Goal: Transaction & Acquisition: Register for event/course

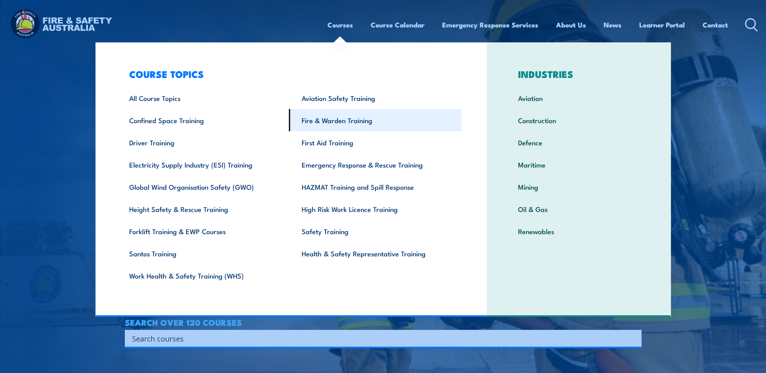
click at [340, 121] on link "Fire & Warden Training" at bounding box center [375, 120] width 173 height 22
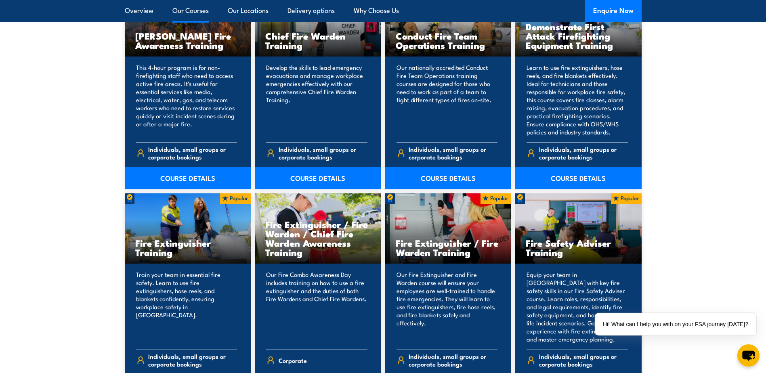
scroll to position [687, 0]
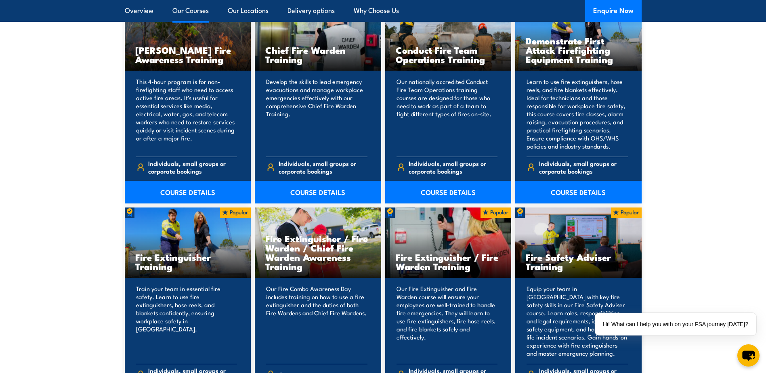
click at [297, 236] on h3 "Fire Extinguisher / Fire Warden / Chief Fire Warden Awareness Training" at bounding box center [317, 252] width 105 height 37
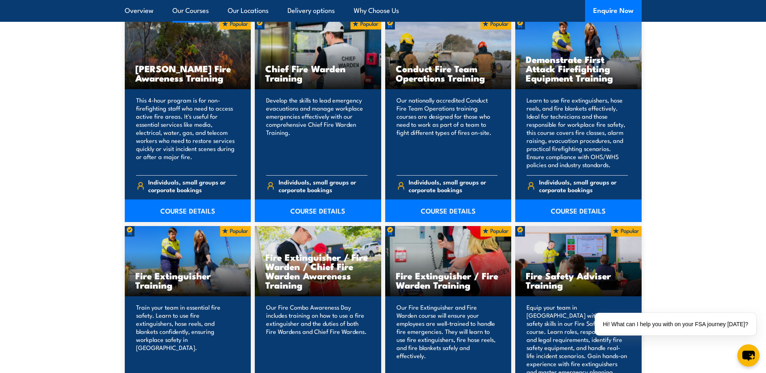
scroll to position [646, 0]
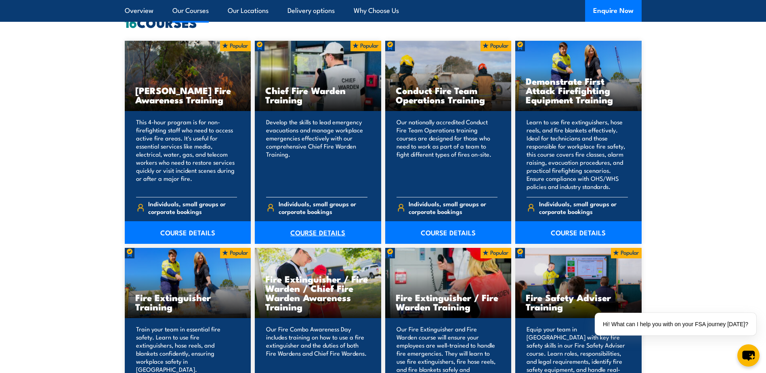
drag, startPoint x: 311, startPoint y: 233, endPoint x: 320, endPoint y: 227, distance: 10.9
click at [311, 233] on link "COURSE DETAILS" at bounding box center [318, 232] width 126 height 23
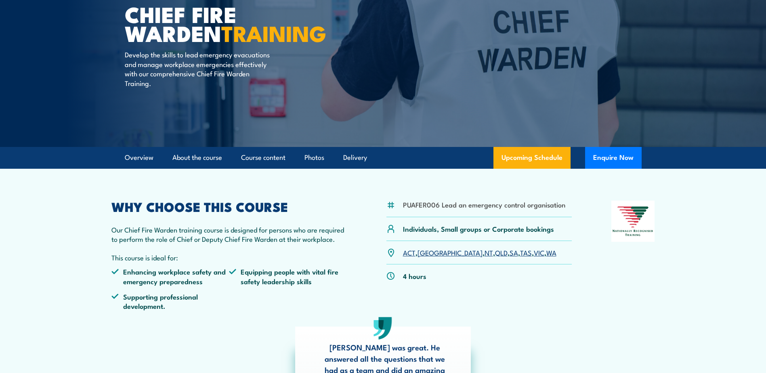
scroll to position [121, 0]
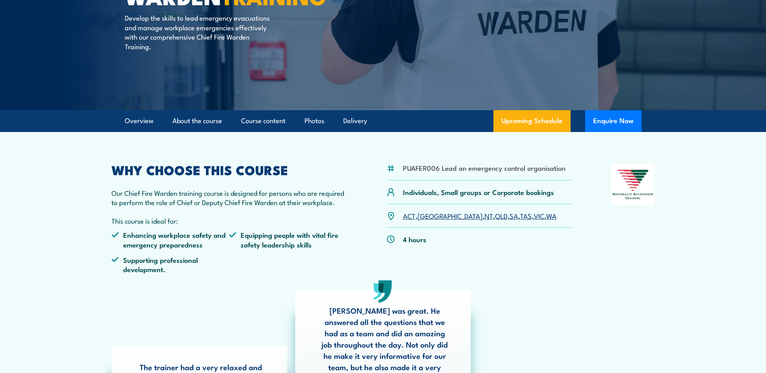
click at [485, 217] on link "NT" at bounding box center [489, 216] width 8 height 10
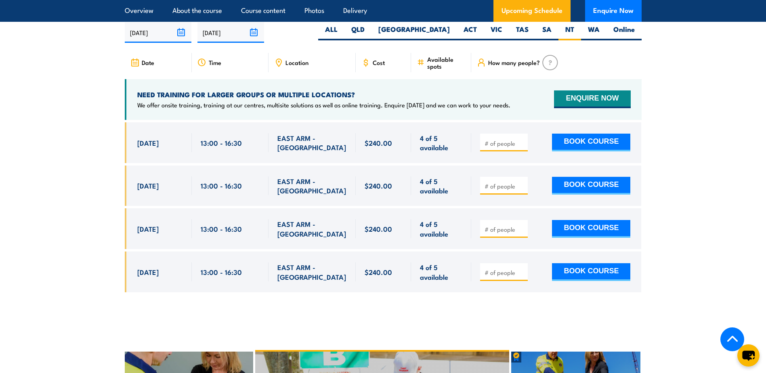
scroll to position [1441, 0]
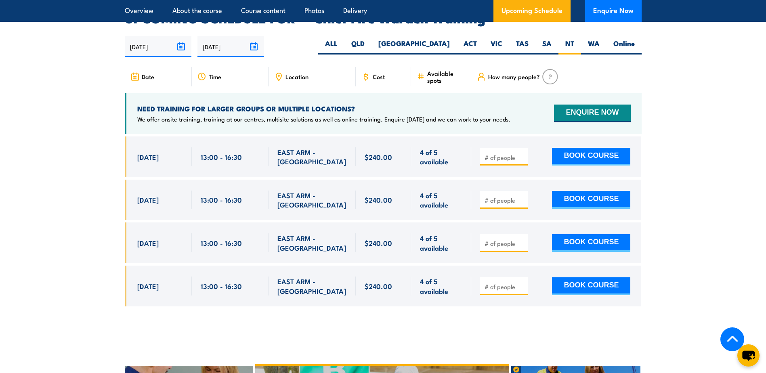
drag, startPoint x: 101, startPoint y: 163, endPoint x: 95, endPoint y: 176, distance: 13.7
click at [101, 163] on section "UPCOMING SCHEDULE FOR - "Chief Fire Warden Training" 26/09/2025 25/03/2026" at bounding box center [383, 165] width 766 height 307
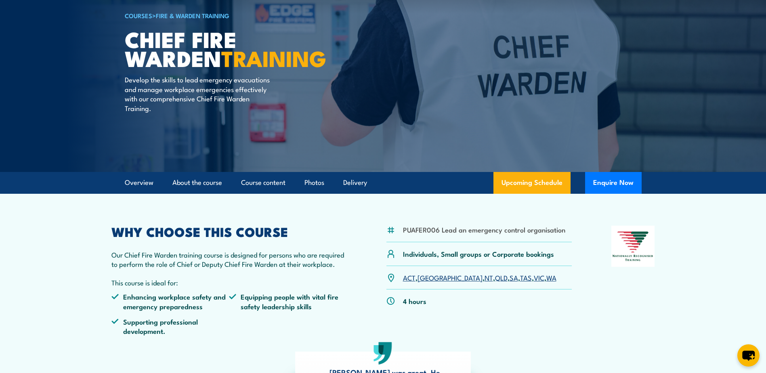
scroll to position [0, 0]
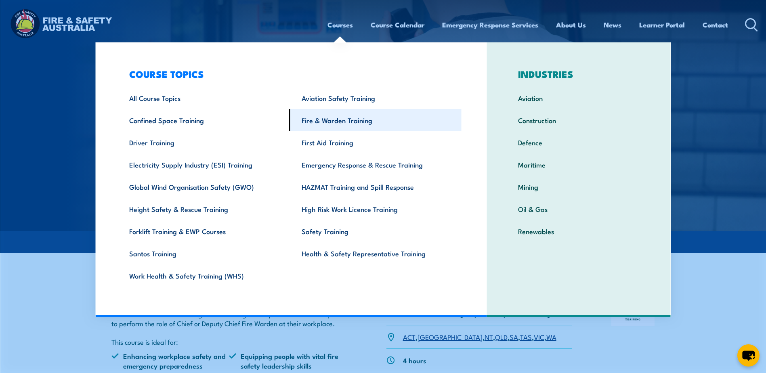
click at [343, 119] on link "Fire & Warden Training" at bounding box center [375, 120] width 173 height 22
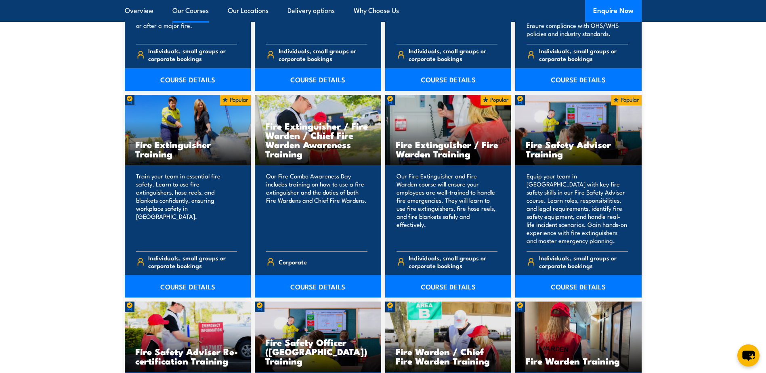
scroll to position [808, 0]
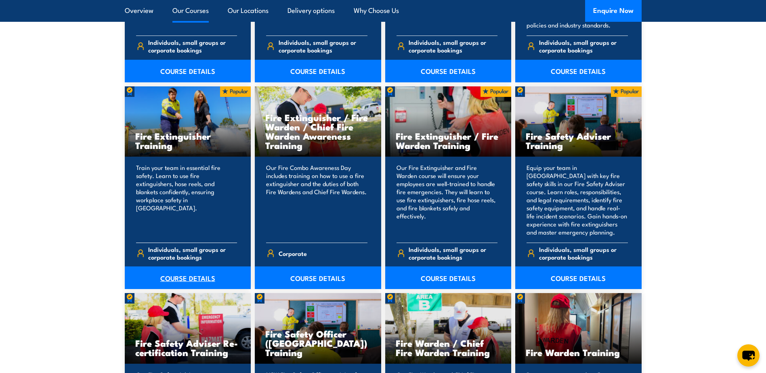
click at [172, 277] on link "COURSE DETAILS" at bounding box center [188, 278] width 126 height 23
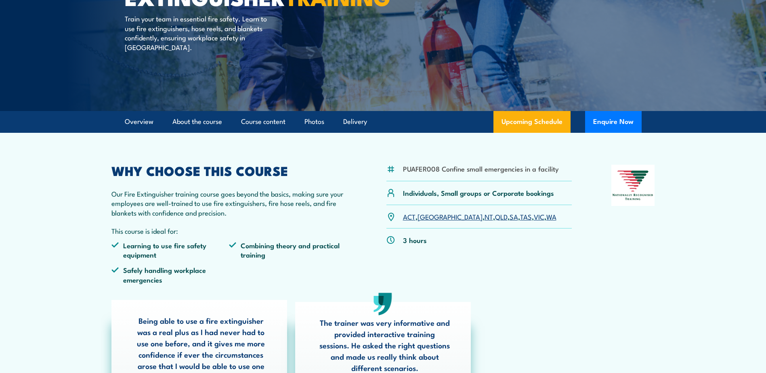
scroll to position [121, 0]
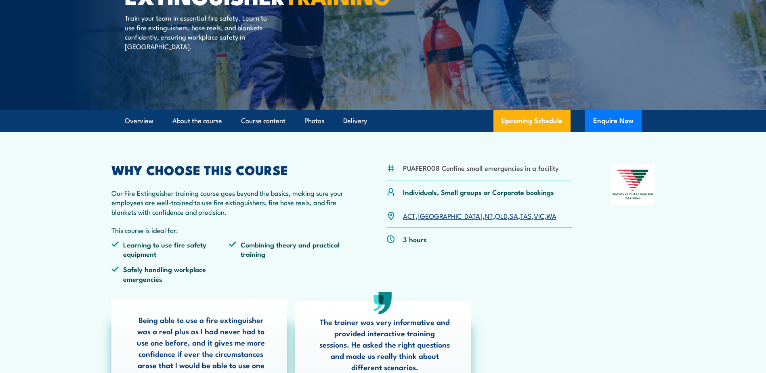
click at [485, 217] on link "NT" at bounding box center [489, 216] width 8 height 10
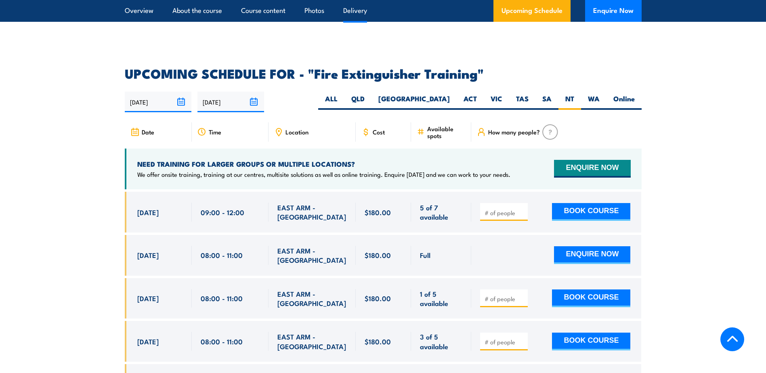
scroll to position [1356, 0]
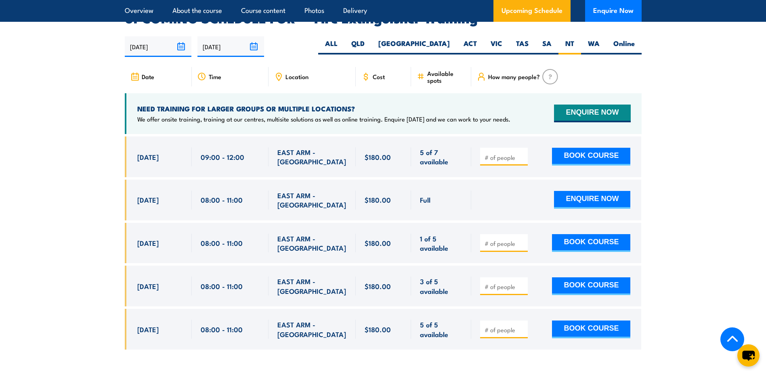
click at [72, 162] on section "UPCOMING SCHEDULE FOR - "Fire Extinguisher Training" [DATE] [DATE]" at bounding box center [383, 187] width 766 height 350
click at [89, 152] on section "UPCOMING SCHEDULE FOR - "Fire Extinguisher Training" [DATE] [DATE]" at bounding box center [383, 187] width 766 height 350
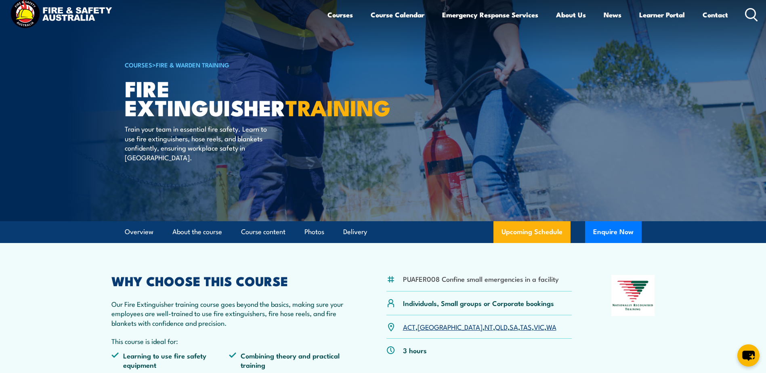
scroll to position [0, 0]
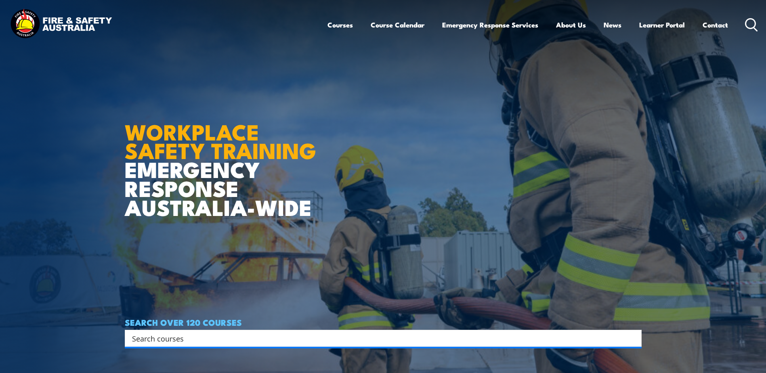
click at [430, 170] on article "WORKPLACE SAFETY TRAINING EMERGENCY RESPONSE AUSTRALIA-WIDE SEARCH OVER 120 COU…" at bounding box center [383, 186] width 517 height 373
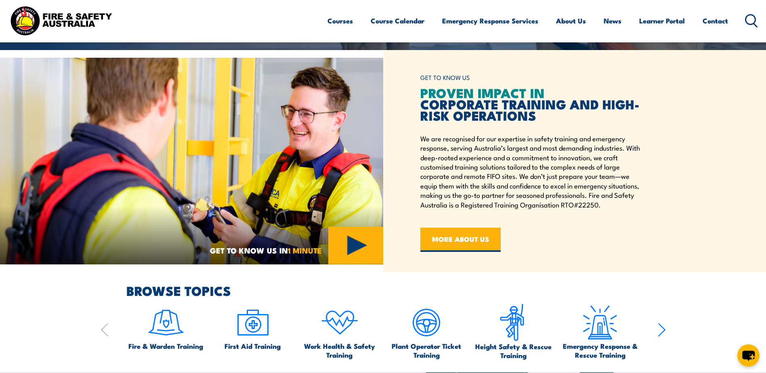
scroll to position [121, 0]
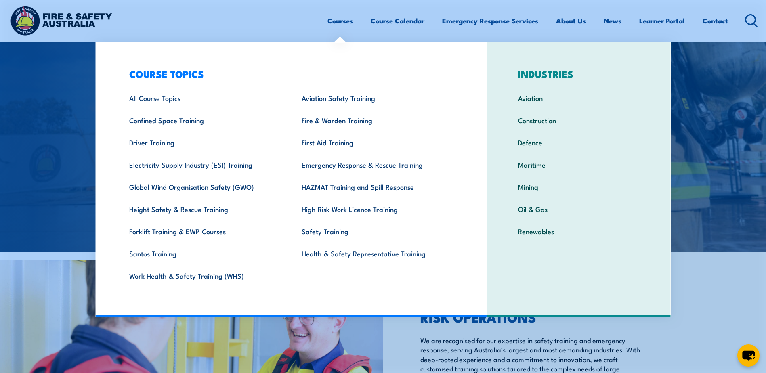
click at [335, 22] on link "Courses" at bounding box center [340, 20] width 25 height 21
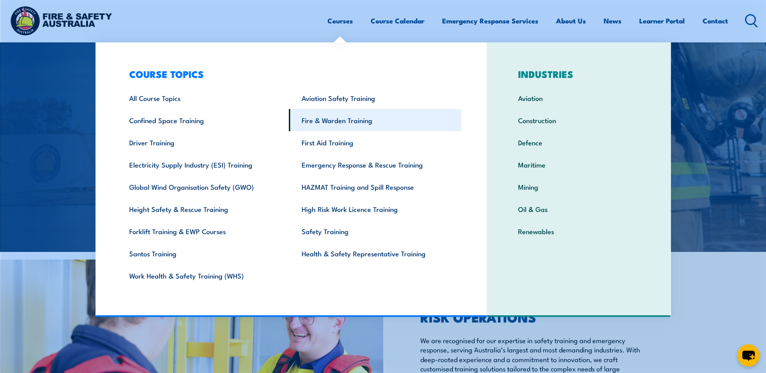
click at [333, 122] on link "Fire & Warden Training" at bounding box center [375, 120] width 173 height 22
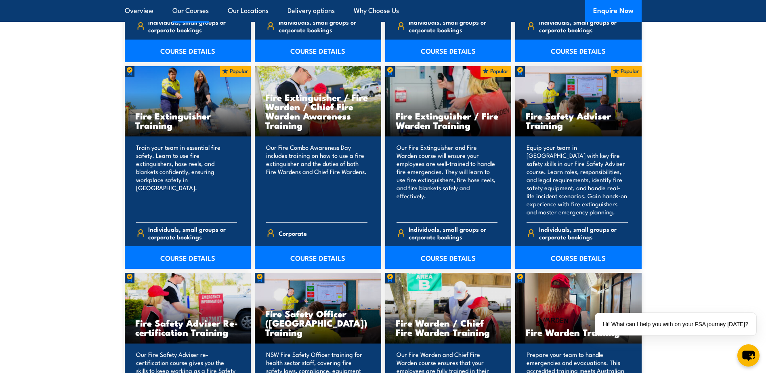
scroll to position [848, 0]
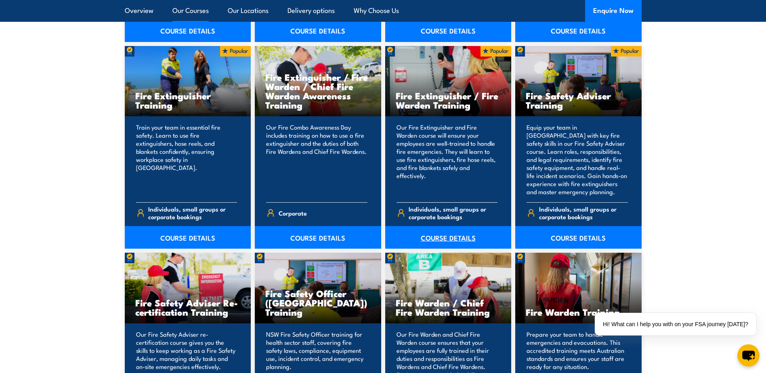
click at [442, 237] on link "COURSE DETAILS" at bounding box center [448, 237] width 126 height 23
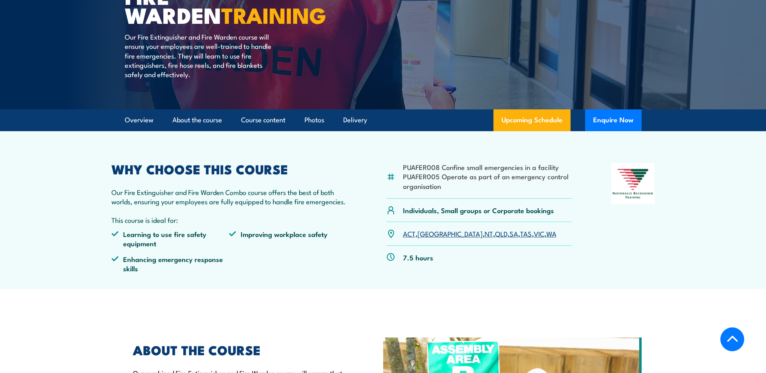
scroll to position [162, 0]
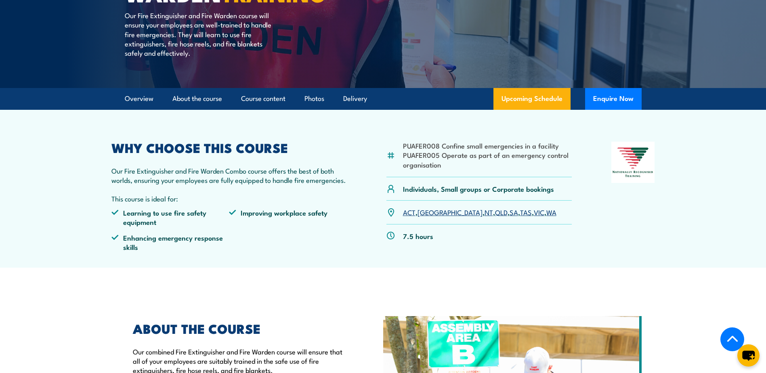
click at [485, 212] on link "NT" at bounding box center [489, 212] width 8 height 10
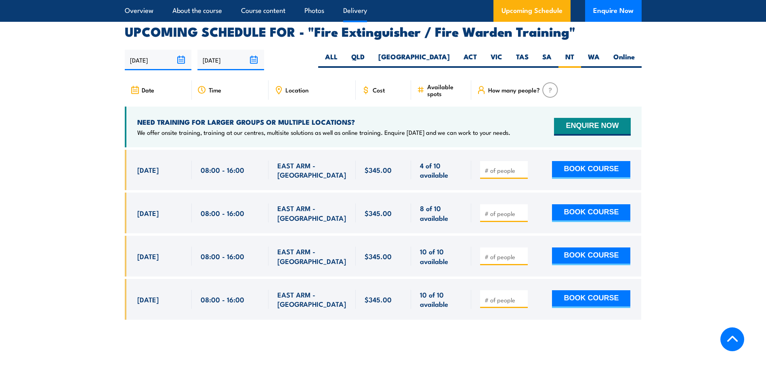
scroll to position [1327, 0]
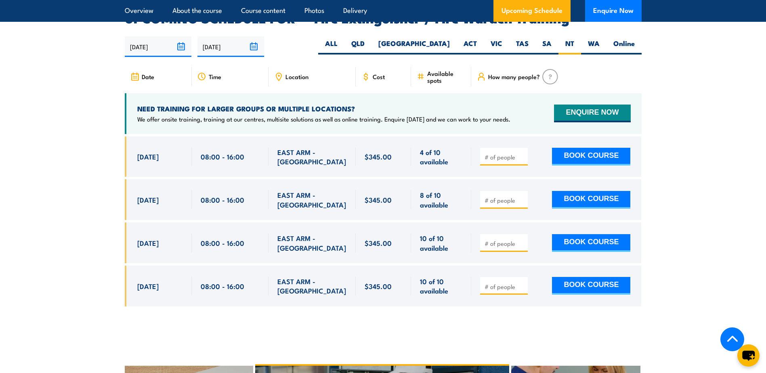
click at [720, 137] on section "UPCOMING SCHEDULE FOR - "Fire Extinguisher / Fire Warden Training" 26/09/2025 2…" at bounding box center [383, 165] width 766 height 307
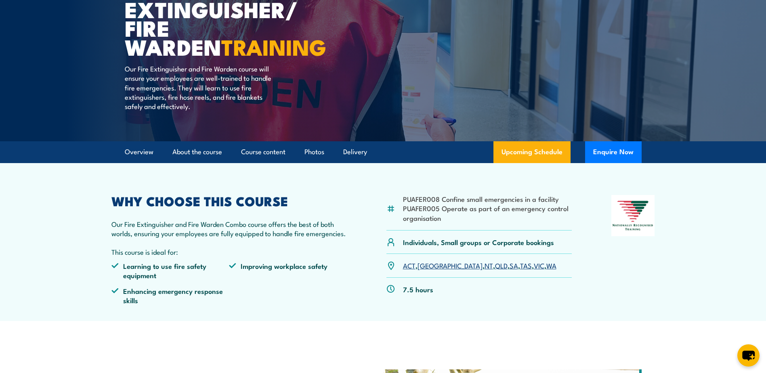
scroll to position [0, 0]
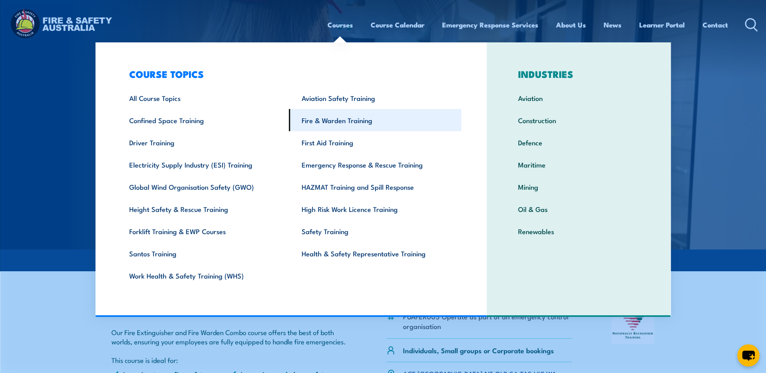
drag, startPoint x: 335, startPoint y: 119, endPoint x: 358, endPoint y: 128, distance: 24.7
click at [335, 119] on link "Fire & Warden Training" at bounding box center [375, 120] width 173 height 22
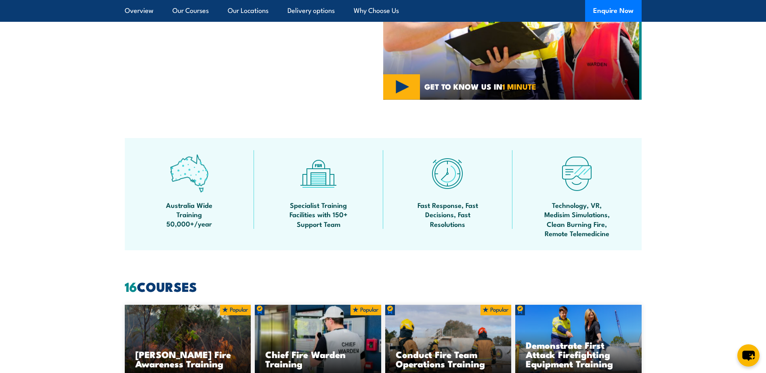
scroll to position [364, 0]
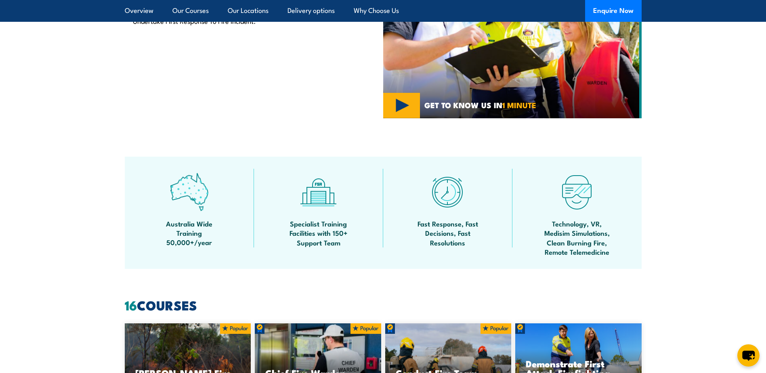
click at [699, 251] on section "Australia Wide Training 50,000+/year Specialist Training Facilities with 150+ S…" at bounding box center [383, 213] width 766 height 112
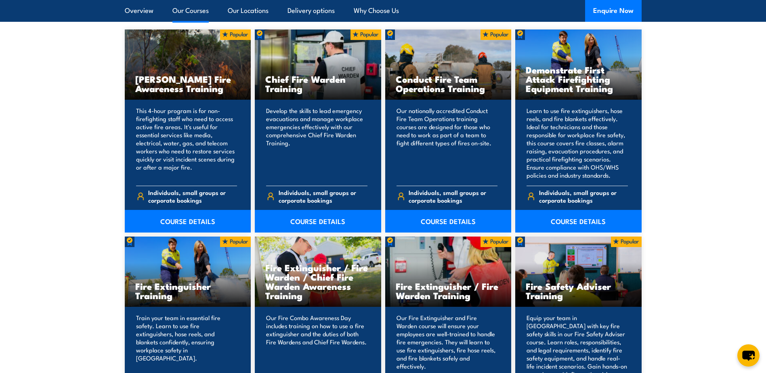
scroll to position [646, 0]
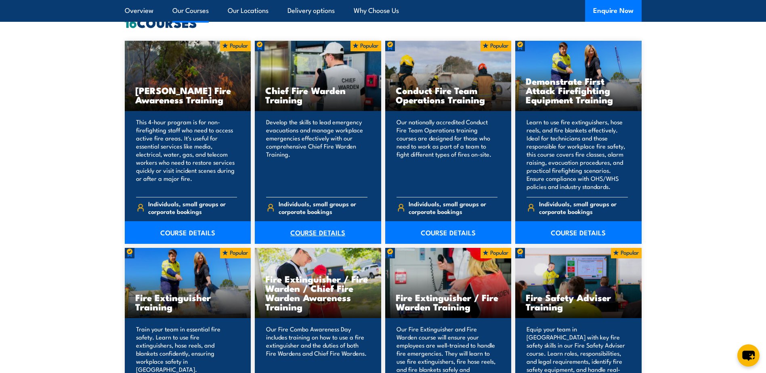
click at [314, 233] on link "COURSE DETAILS" at bounding box center [318, 232] width 126 height 23
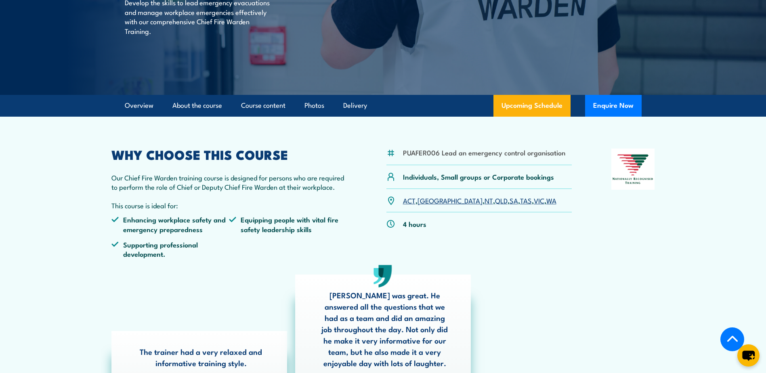
scroll to position [121, 0]
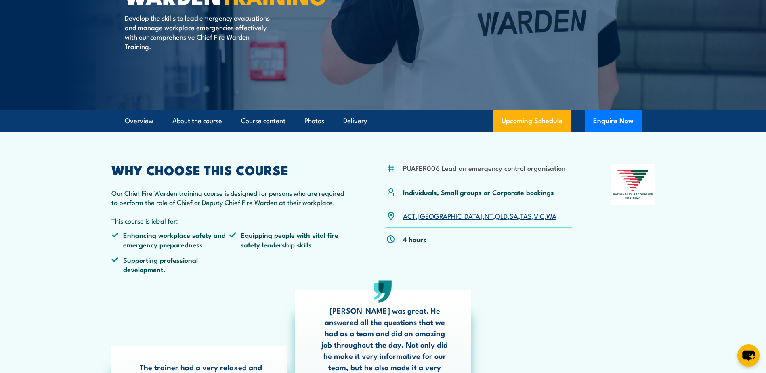
click at [485, 215] on link "NT" at bounding box center [489, 216] width 8 height 10
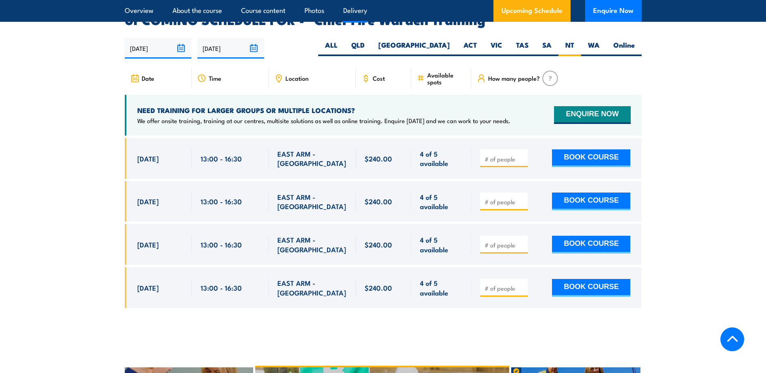
scroll to position [1441, 0]
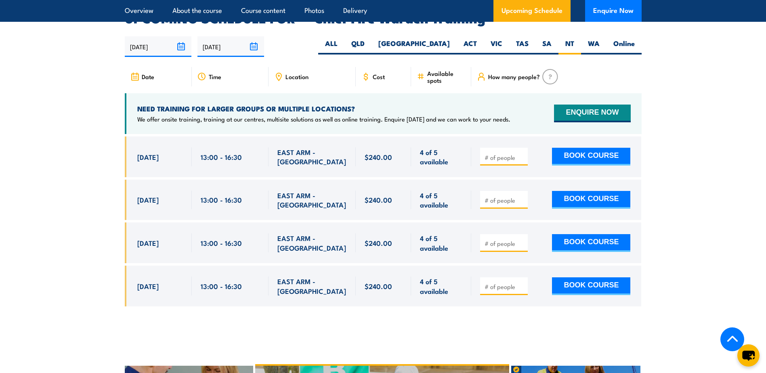
click at [101, 201] on section "UPCOMING SCHEDULE FOR - "Chief Fire Warden Training" [DATE] [DATE]" at bounding box center [383, 165] width 766 height 307
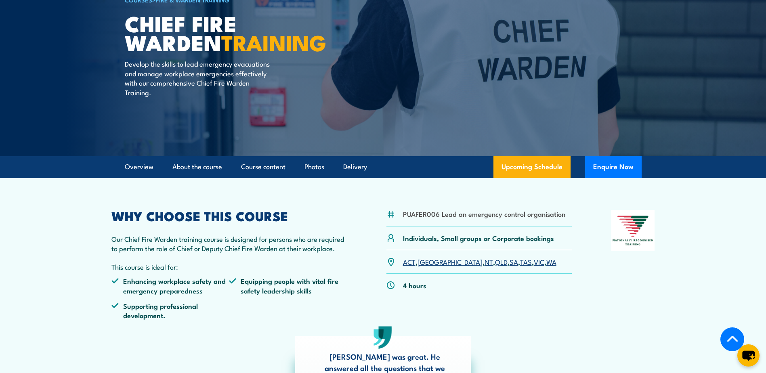
scroll to position [0, 0]
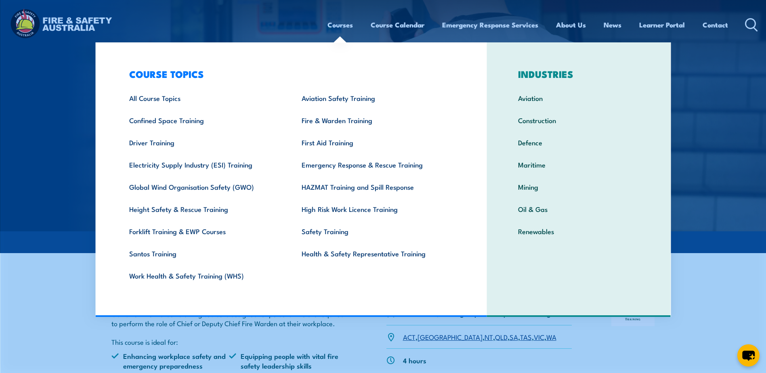
click at [339, 25] on link "Courses" at bounding box center [340, 24] width 25 height 21
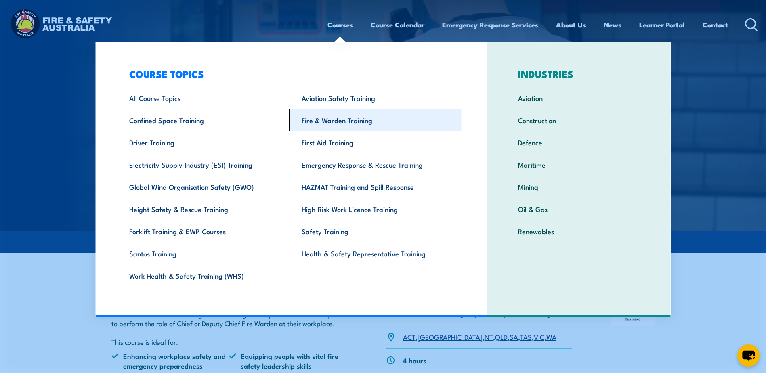
click at [339, 122] on link "Fire & Warden Training" at bounding box center [375, 120] width 173 height 22
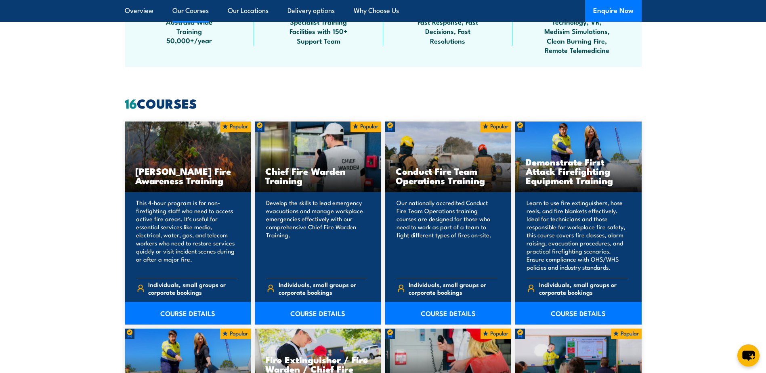
scroll to position [606, 0]
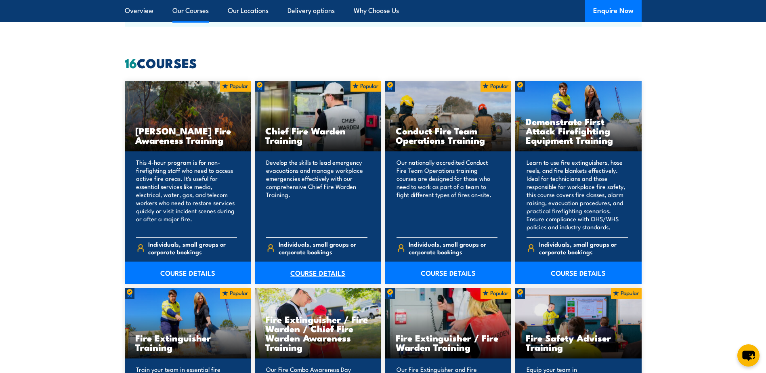
click at [328, 272] on link "COURSE DETAILS" at bounding box center [318, 273] width 126 height 23
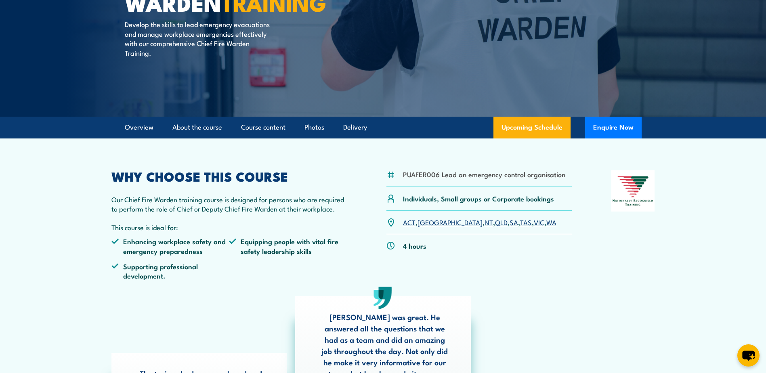
scroll to position [121, 0]
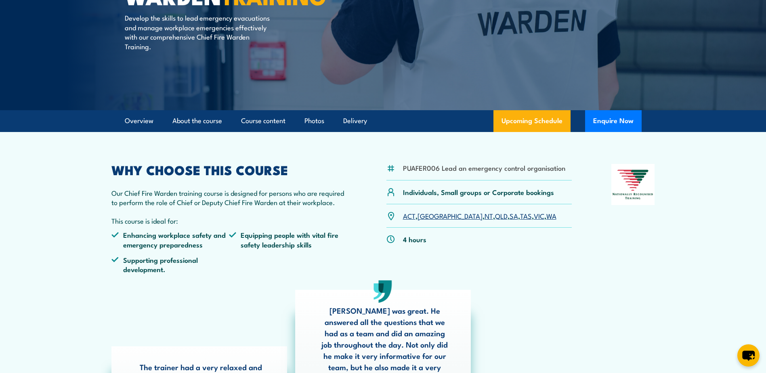
click at [485, 217] on link "NT" at bounding box center [489, 216] width 8 height 10
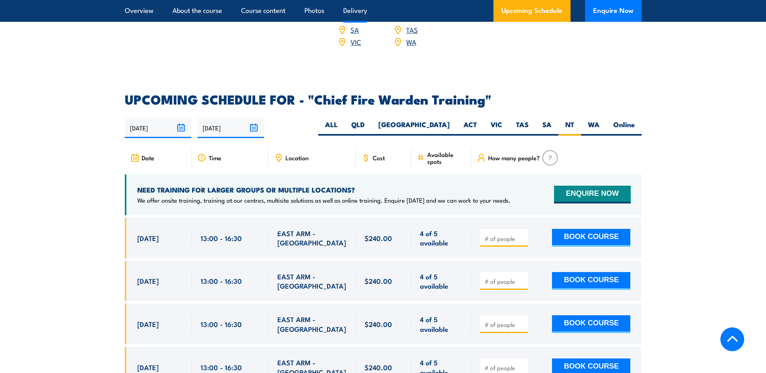
scroll to position [1441, 0]
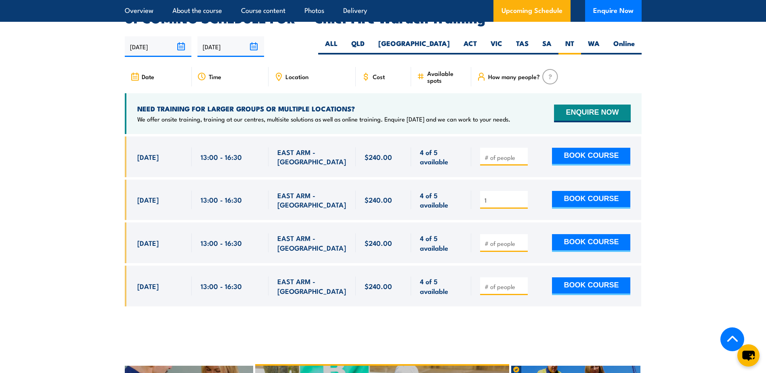
type input "1"
click at [521, 196] on input "1" at bounding box center [505, 200] width 40 height 8
click at [591, 191] on button "BOOK COURSE" at bounding box center [591, 200] width 78 height 18
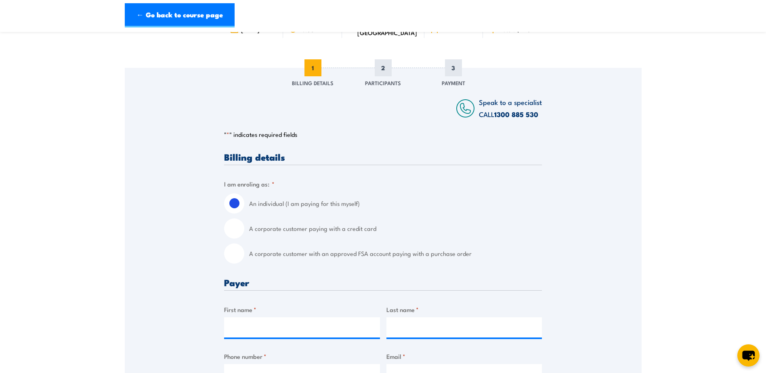
scroll to position [81, 0]
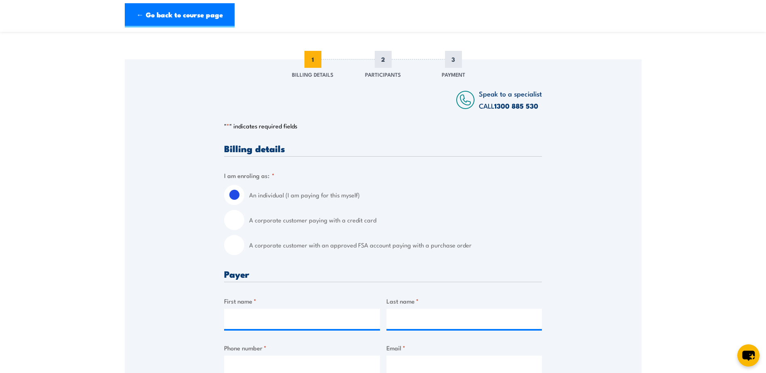
click at [231, 222] on input "A corporate customer paying with a credit card" at bounding box center [234, 220] width 20 height 20
radio input "true"
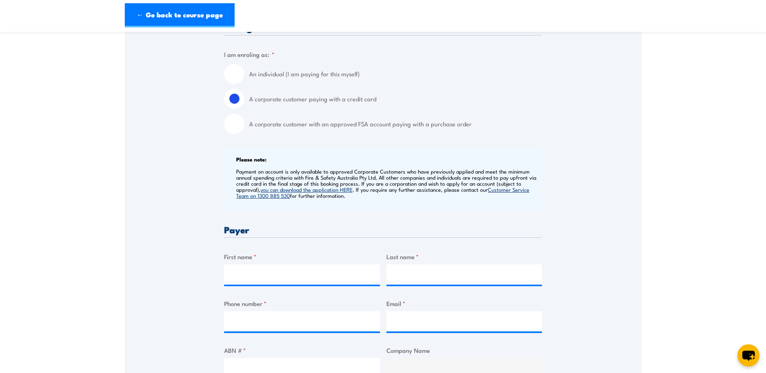
scroll to position [242, 0]
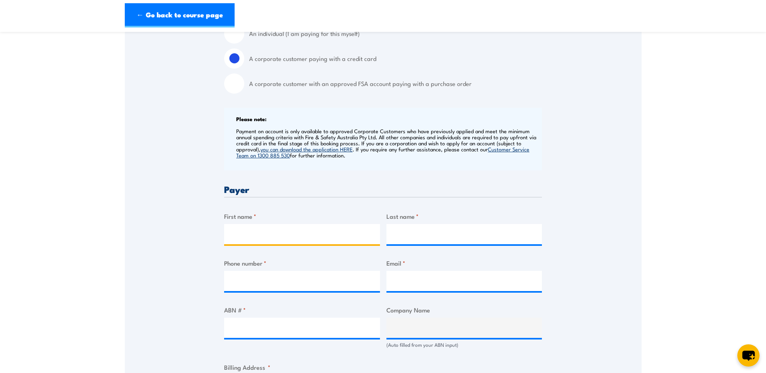
drag, startPoint x: 252, startPoint y: 234, endPoint x: 263, endPoint y: 234, distance: 10.9
click at [252, 234] on input "First name *" at bounding box center [302, 234] width 156 height 20
type input "Kerry-Lyn"
type input "Weckert"
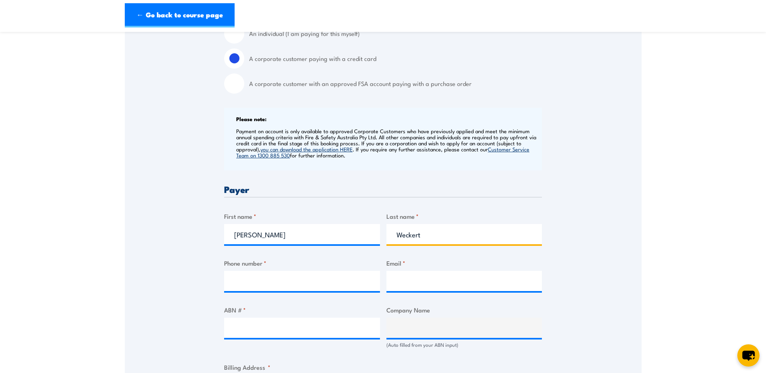
type input "0889352201"
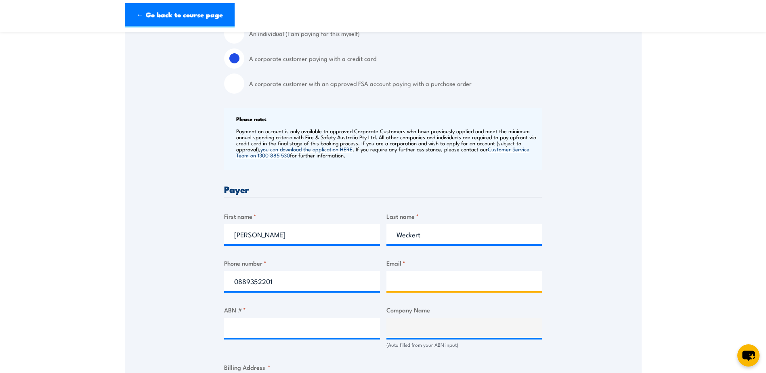
type input "ey937@cummins.com"
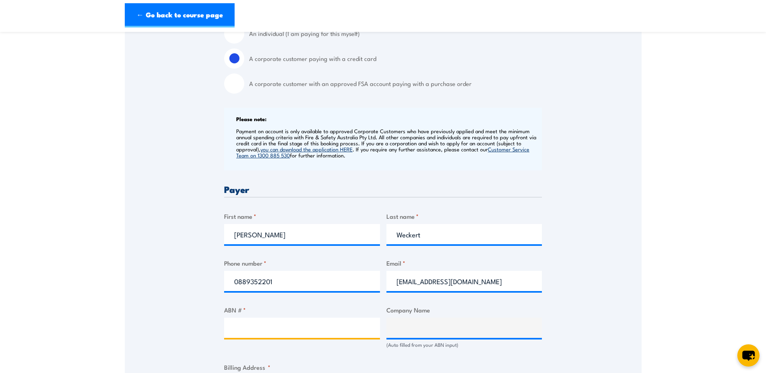
click at [276, 326] on input "ABN # *" at bounding box center [302, 328] width 156 height 20
click at [260, 325] on input "ABN # *" at bounding box center [302, 328] width 156 height 20
type input "42006332949"
type input "CUMMINS SOUTH PACIFIC PTY. LTD."
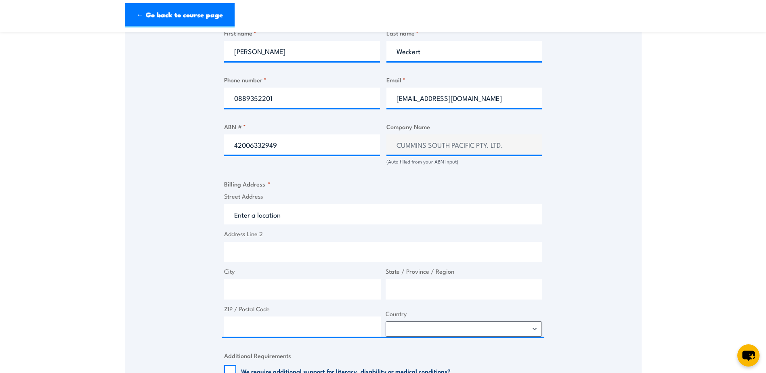
scroll to position [444, 0]
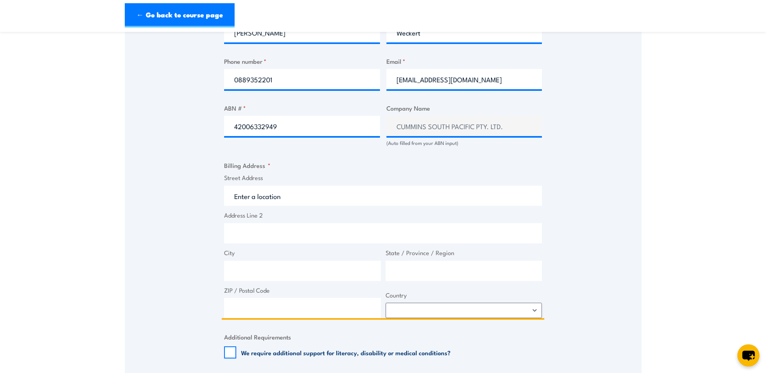
click at [267, 197] on input "Street Address" at bounding box center [383, 196] width 318 height 20
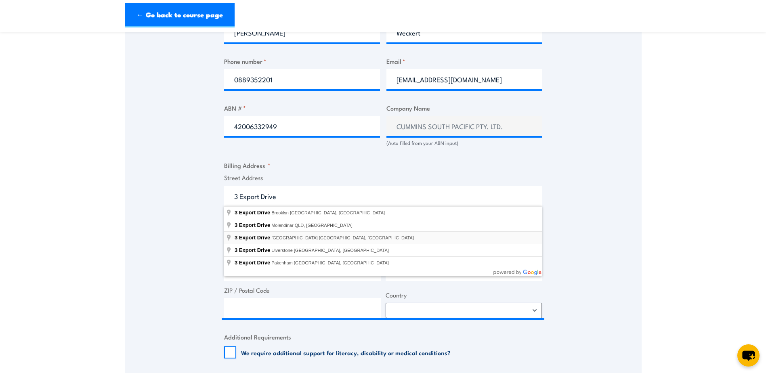
type input "3 Export Drive, East Arm NT, Australia"
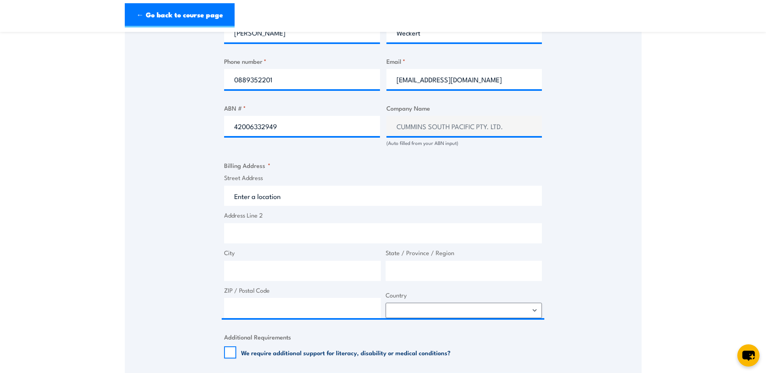
type input "3 Export Dr"
type input "East Arm"
type input "[GEOGRAPHIC_DATA]"
type input "0822"
select select "Australia"
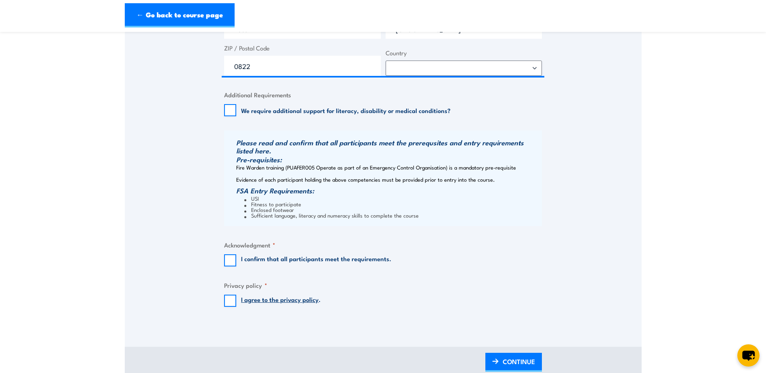
scroll to position [727, 0]
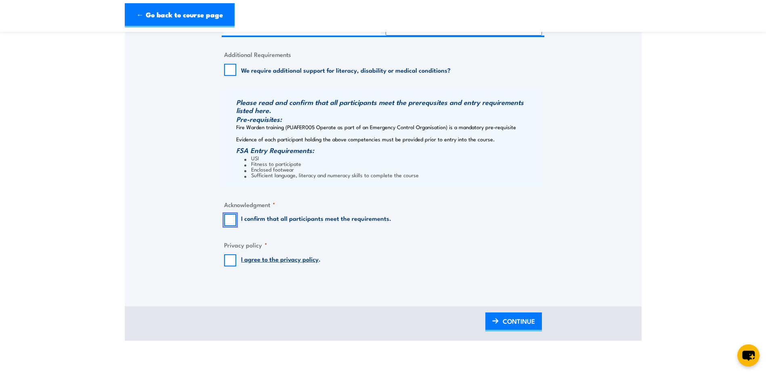
click at [229, 218] on input "I confirm that all participants meet the requirements." at bounding box center [230, 220] width 12 height 12
checkbox input "true"
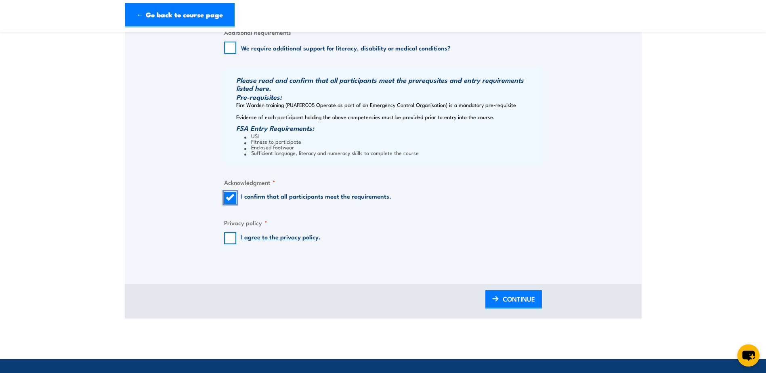
scroll to position [768, 0]
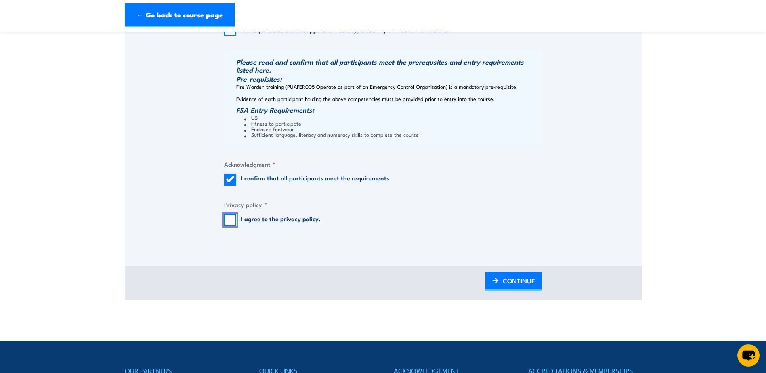
click at [233, 221] on input "I agree to the privacy policy ." at bounding box center [230, 220] width 12 height 12
checkbox input "true"
click at [519, 281] on span "CONTINUE" at bounding box center [519, 280] width 32 height 21
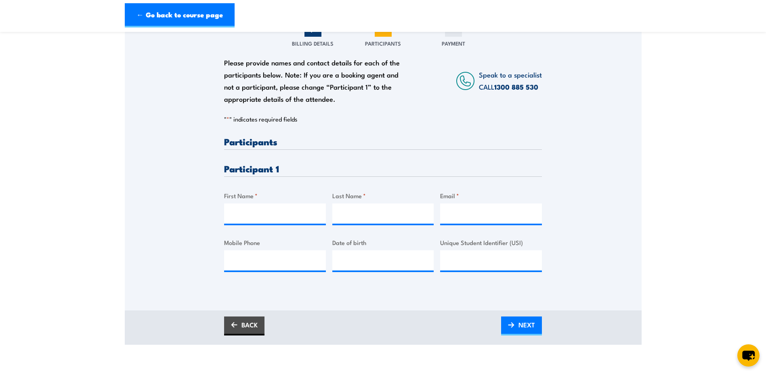
scroll to position [121, 0]
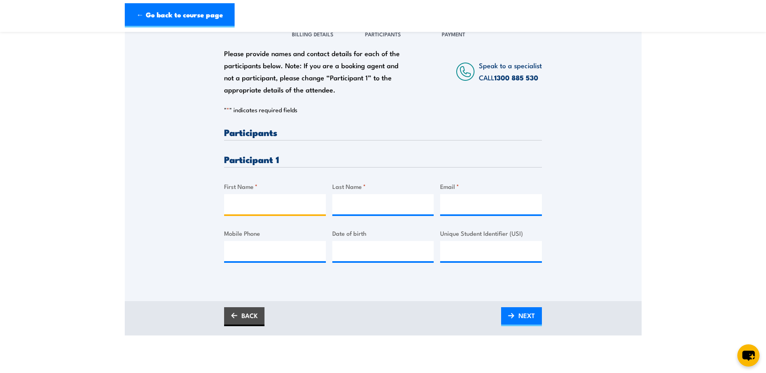
click at [259, 200] on input "First Name *" at bounding box center [275, 204] width 102 height 20
type input "Shayne"
type input "Stewart"
type input "Shayne"
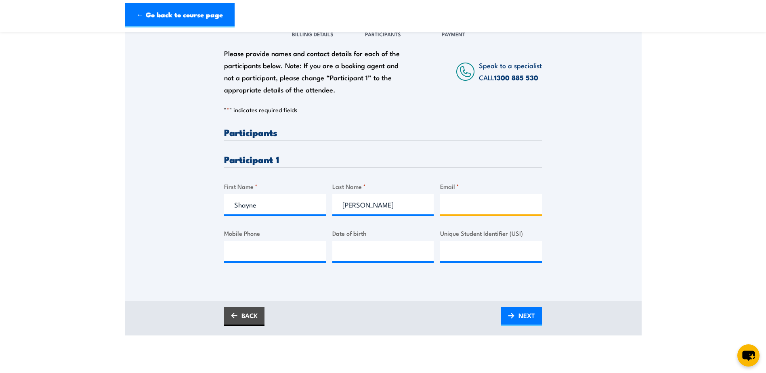
click at [465, 208] on input "Email *" at bounding box center [491, 204] width 102 height 20
type input "s"
type input "S"
type input "ua336@cummins.com"
type input "0419546172"
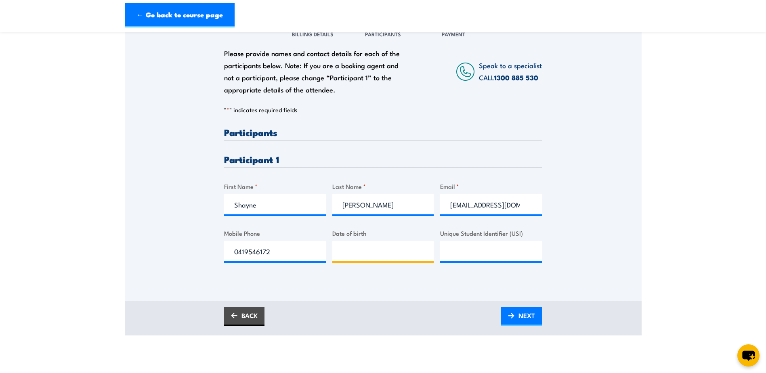
type input "__/__/____"
click at [385, 251] on input "__/__/____" at bounding box center [383, 251] width 102 height 20
click at [568, 258] on div "Please provide names and contact details for each of the participants below. No…" at bounding box center [383, 149] width 517 height 260
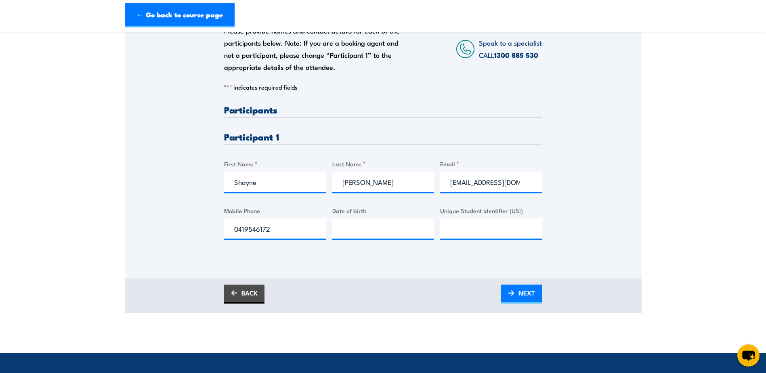
scroll to position [162, 0]
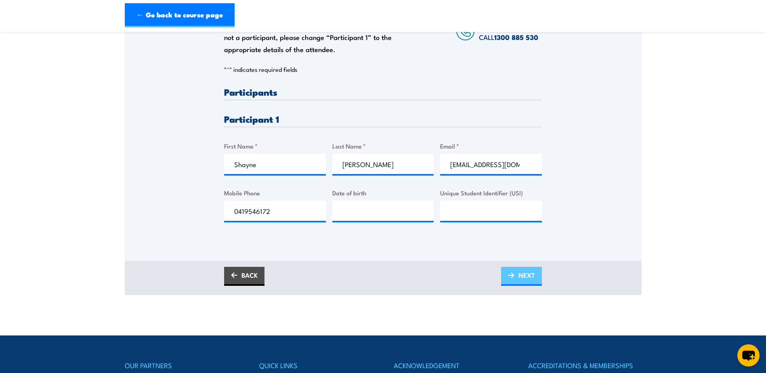
click at [520, 278] on span "NEXT" at bounding box center [527, 275] width 17 height 21
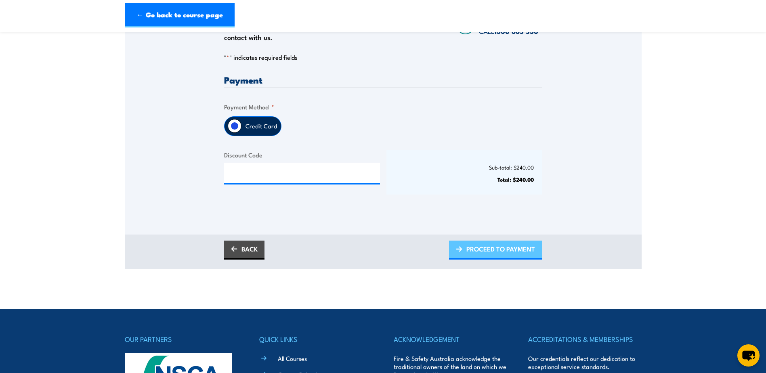
click at [492, 250] on span "PROCEED TO PAYMENT" at bounding box center [501, 248] width 69 height 21
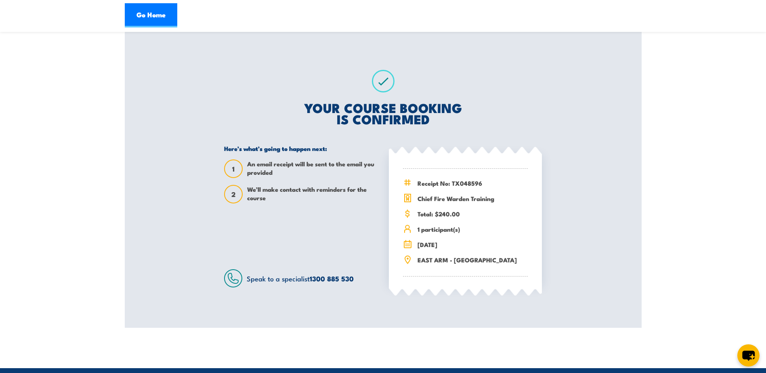
scroll to position [97, 0]
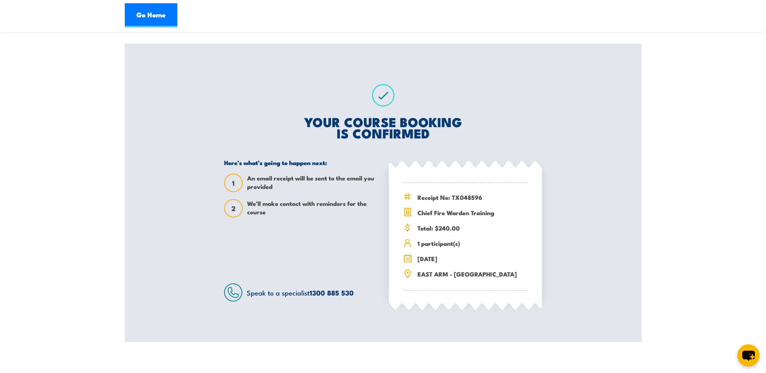
drag, startPoint x: 64, startPoint y: 78, endPoint x: 70, endPoint y: 72, distance: 8.9
click at [64, 78] on section "Chief Fire Warden Training [DATE] 13:00 1" at bounding box center [383, 143] width 766 height 398
drag, startPoint x: 140, startPoint y: 15, endPoint x: 135, endPoint y: 28, distance: 14.1
click at [140, 15] on link "Go Home" at bounding box center [151, 15] width 53 height 24
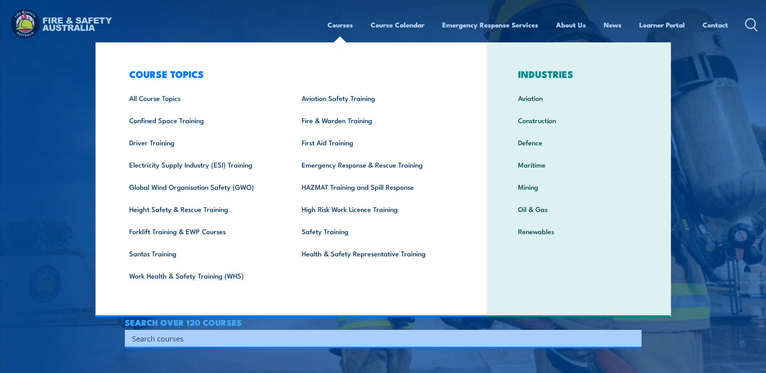
click at [343, 23] on link "Courses" at bounding box center [340, 24] width 25 height 21
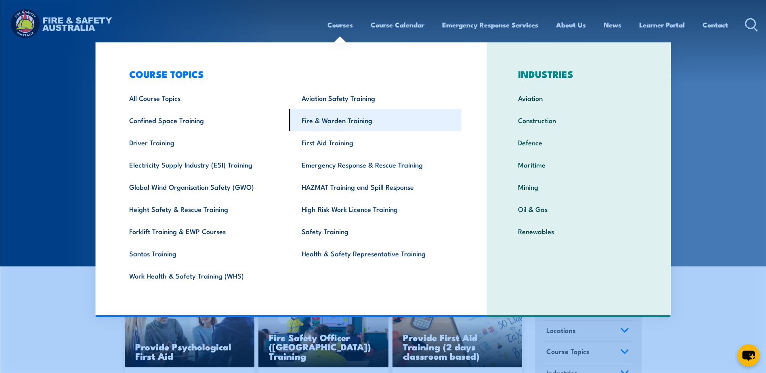
click at [334, 116] on link "Fire & Warden Training" at bounding box center [375, 120] width 173 height 22
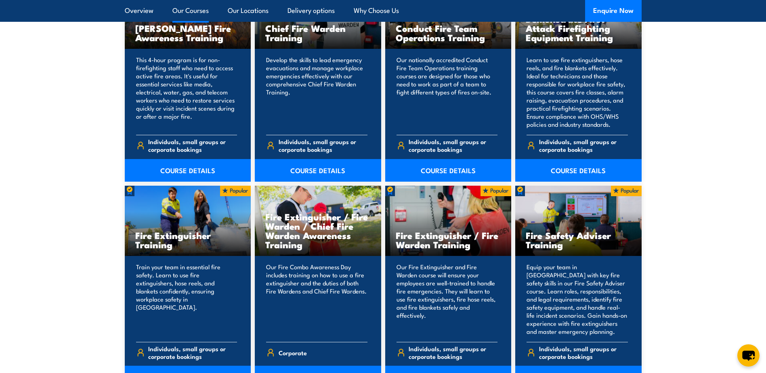
scroll to position [727, 0]
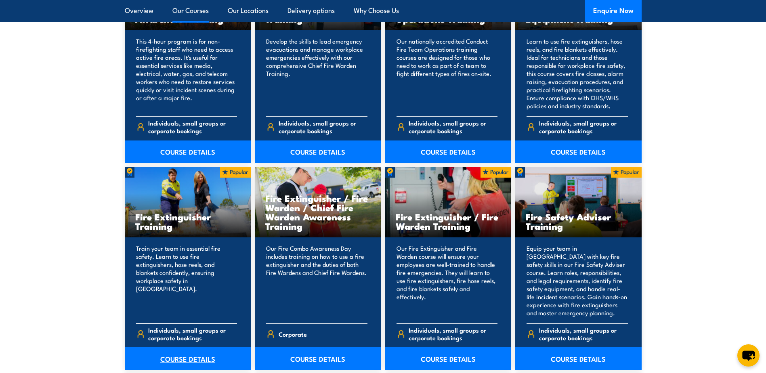
click at [193, 359] on link "COURSE DETAILS" at bounding box center [188, 358] width 126 height 23
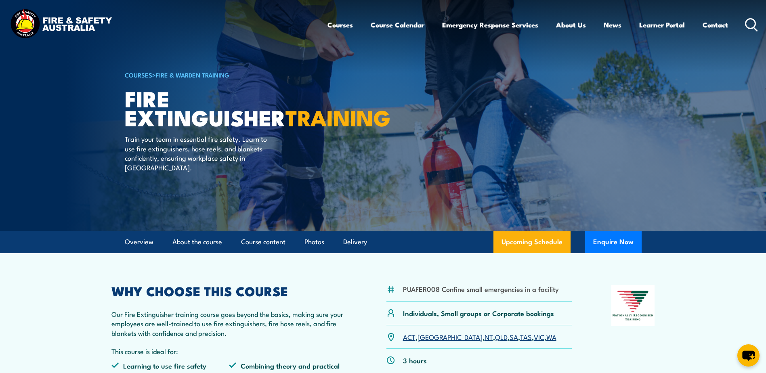
drag, startPoint x: 709, startPoint y: 287, endPoint x: 706, endPoint y: 284, distance: 4.4
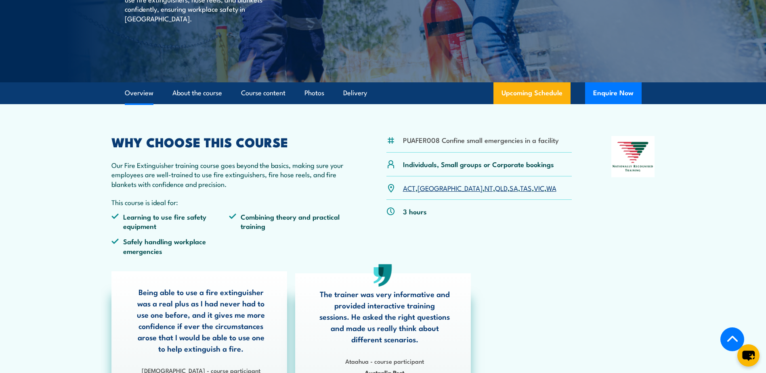
scroll to position [162, 0]
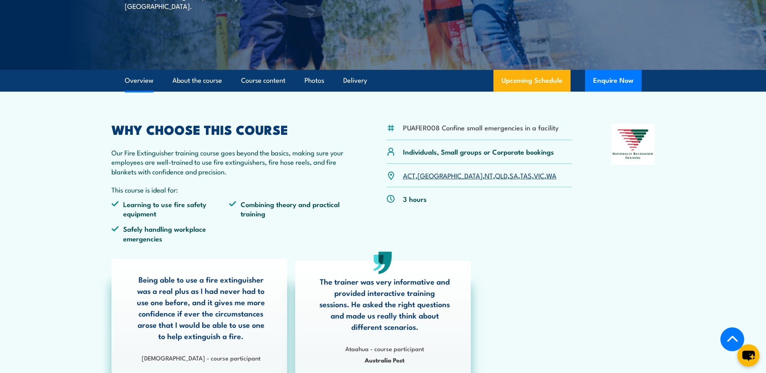
click at [485, 177] on link "NT" at bounding box center [489, 175] width 8 height 10
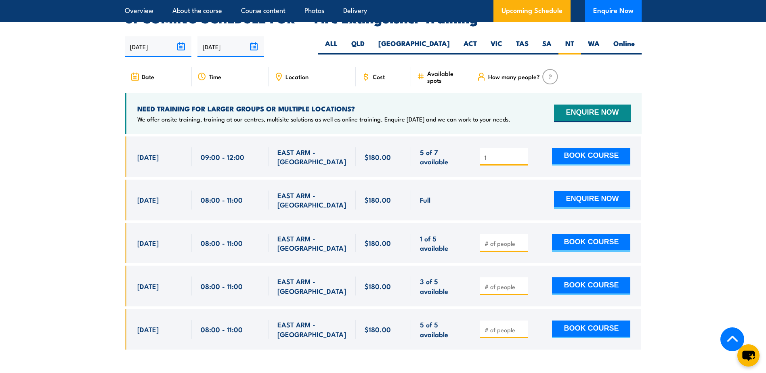
type input "1"
click at [521, 154] on input "1" at bounding box center [505, 158] width 40 height 8
click at [603, 148] on button "BOOK COURSE" at bounding box center [591, 157] width 78 height 18
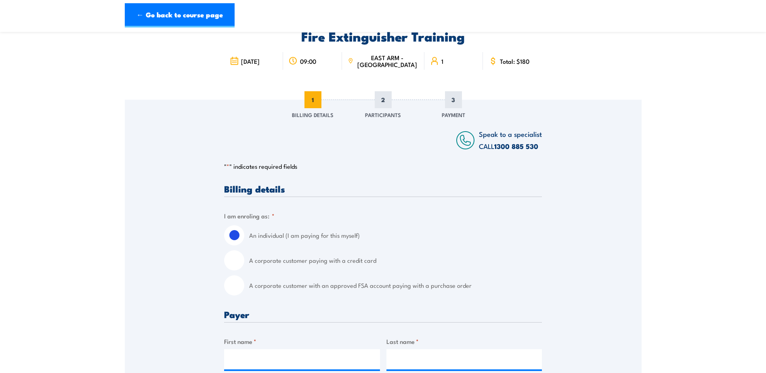
scroll to position [81, 0]
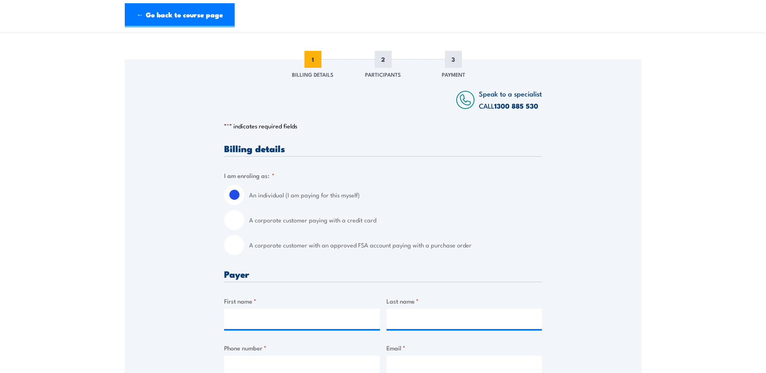
click at [238, 221] on input "A corporate customer paying with a credit card" at bounding box center [234, 220] width 20 height 20
radio input "true"
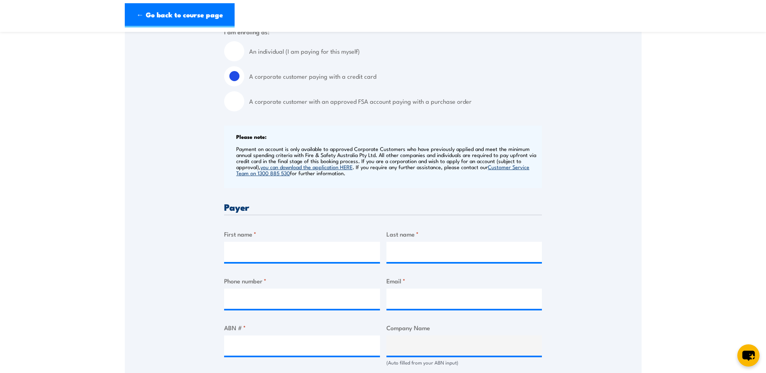
scroll to position [242, 0]
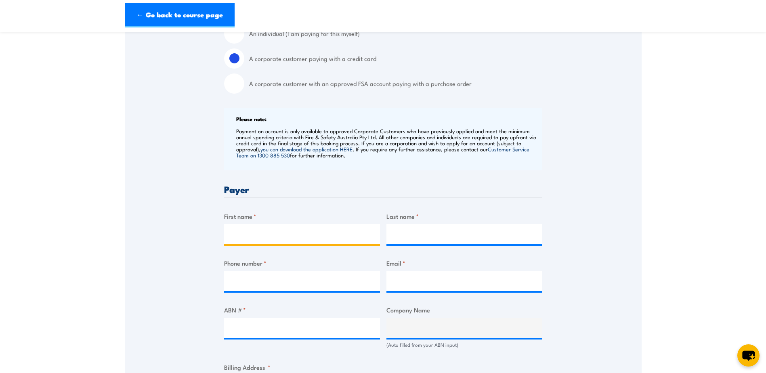
click at [278, 238] on input "First name *" at bounding box center [302, 234] width 156 height 20
type input "Kerry-Lyn"
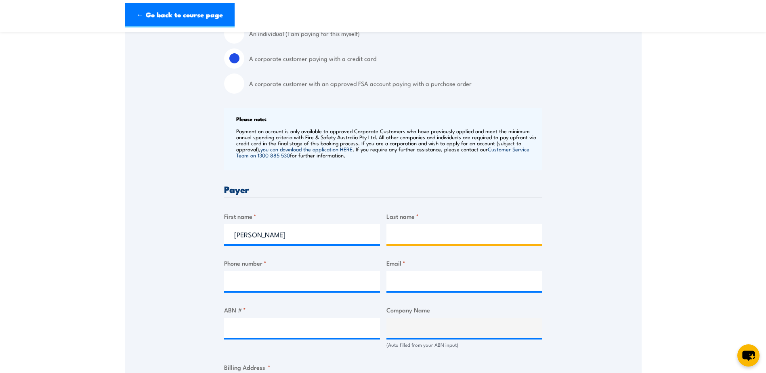
type input "Weckert"
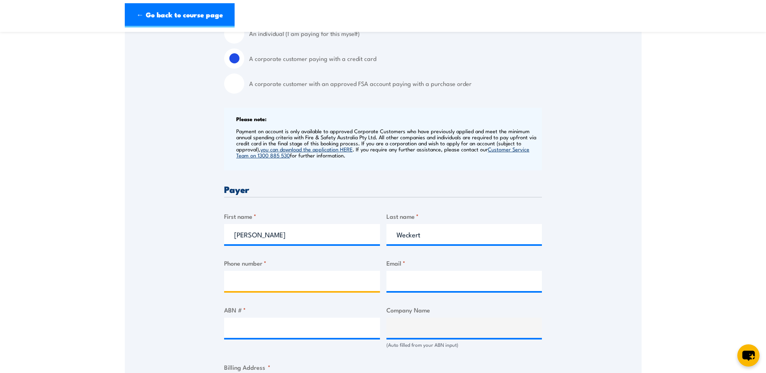
type input "0889352201"
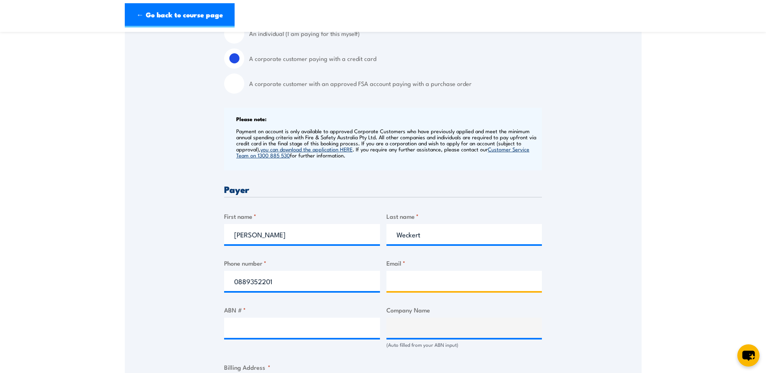
type input "ey937@cummins.com"
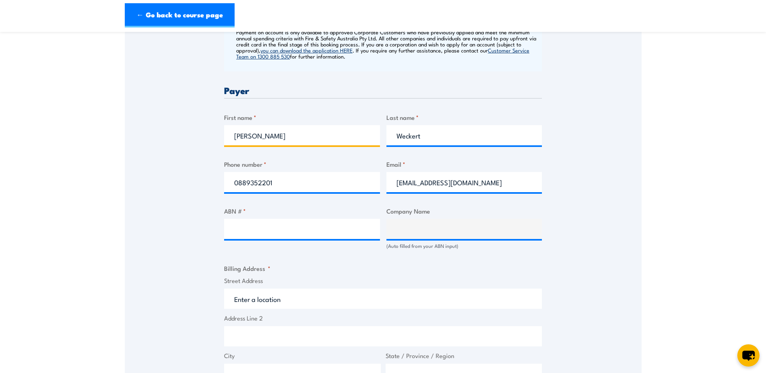
scroll to position [364, 0]
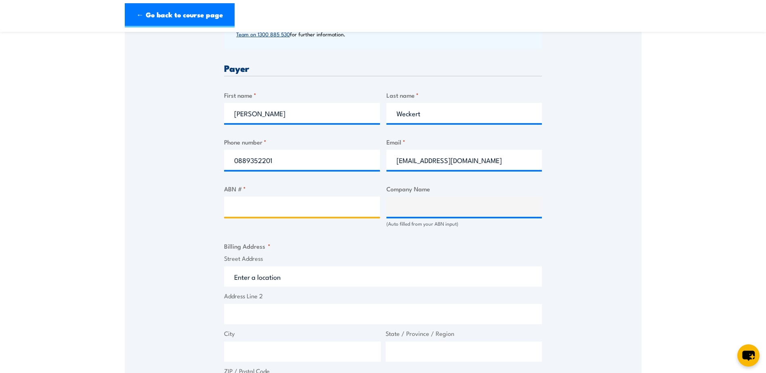
click at [304, 213] on input "ABN # *" at bounding box center [302, 207] width 156 height 20
click at [282, 211] on input "ABN # *" at bounding box center [302, 207] width 156 height 20
type input "42006332949"
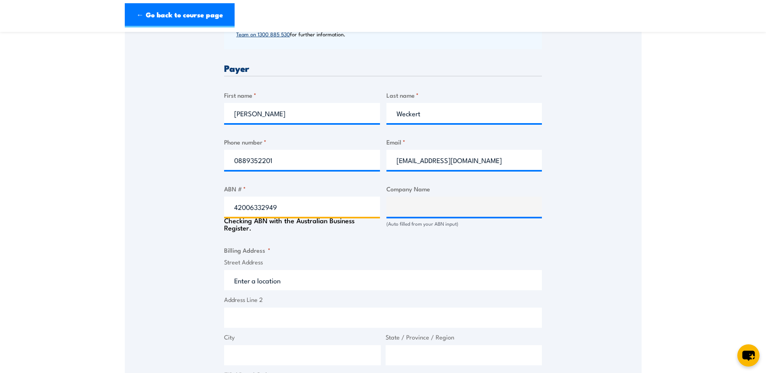
type input "CUMMINS SOUTH PACIFIC PTY. LTD."
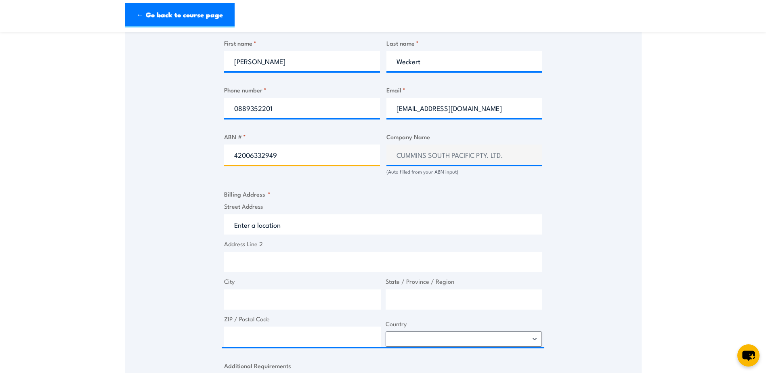
scroll to position [444, 0]
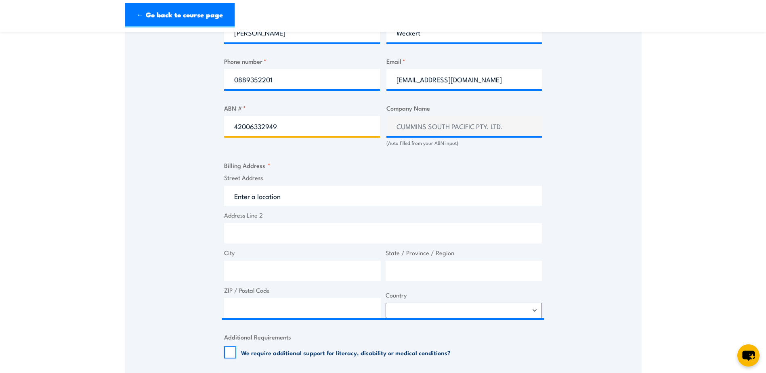
type input "42006332949"
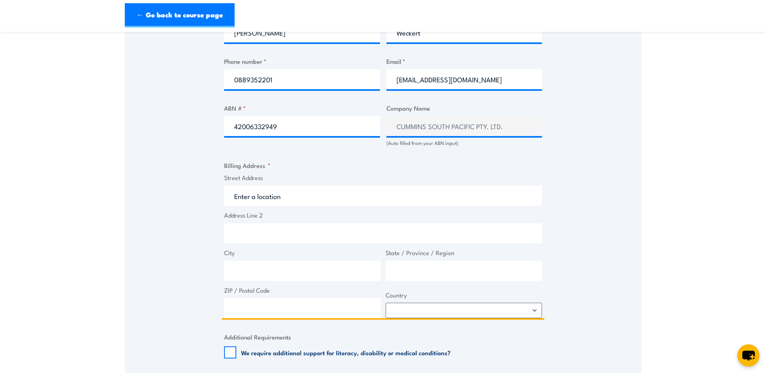
click at [282, 198] on input "Street Address" at bounding box center [383, 196] width 318 height 20
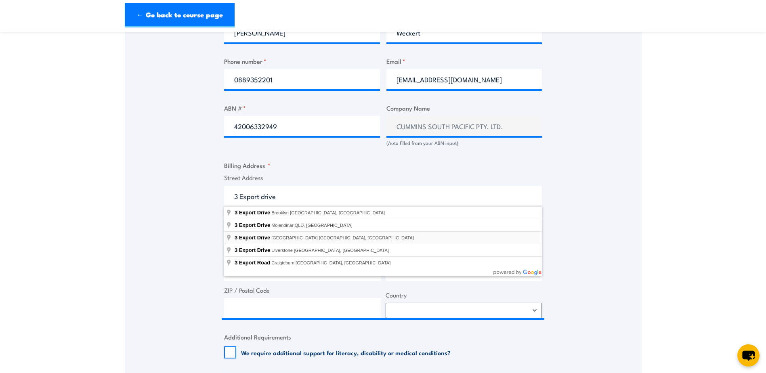
type input "3 Export Drive, East Arm NT, Australia"
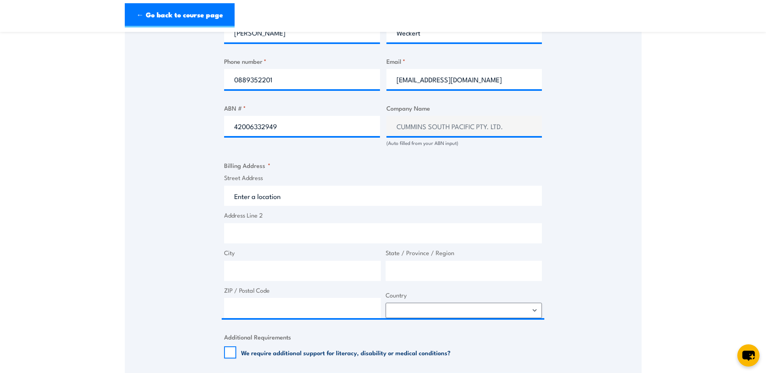
type input "3 Export Dr"
type input "East Arm"
type input "Northern Territory"
type input "0822"
select select "Australia"
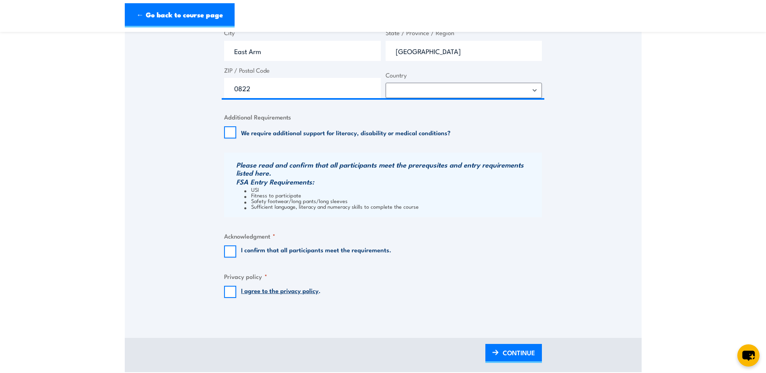
scroll to position [727, 0]
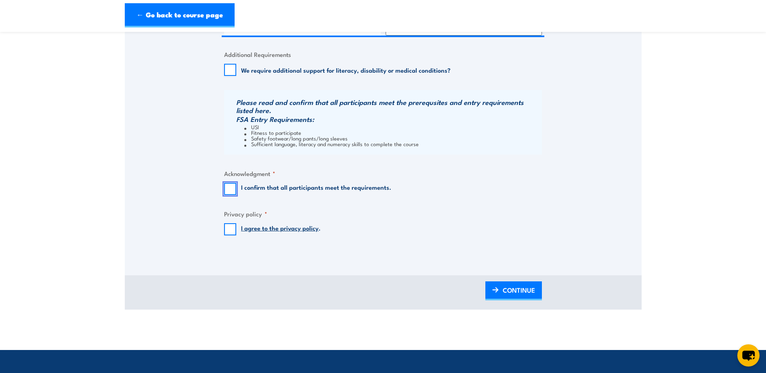
click at [232, 190] on input "I confirm that all participants meet the requirements." at bounding box center [230, 189] width 12 height 12
checkbox input "true"
click at [230, 231] on input "I agree to the privacy policy ." at bounding box center [230, 229] width 12 height 12
checkbox input "true"
click at [514, 292] on span "CONTINUE" at bounding box center [519, 290] width 32 height 21
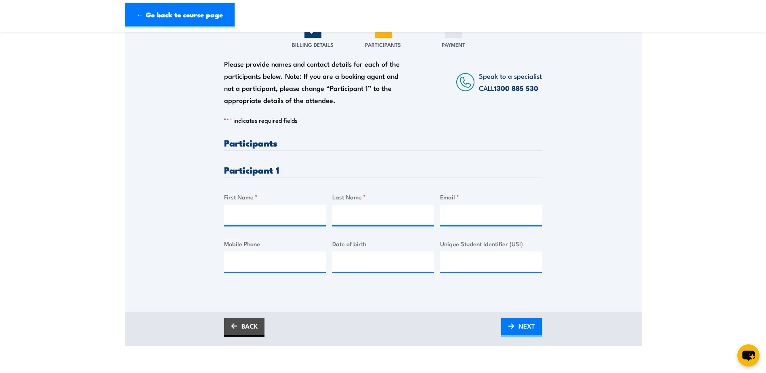
scroll to position [121, 0]
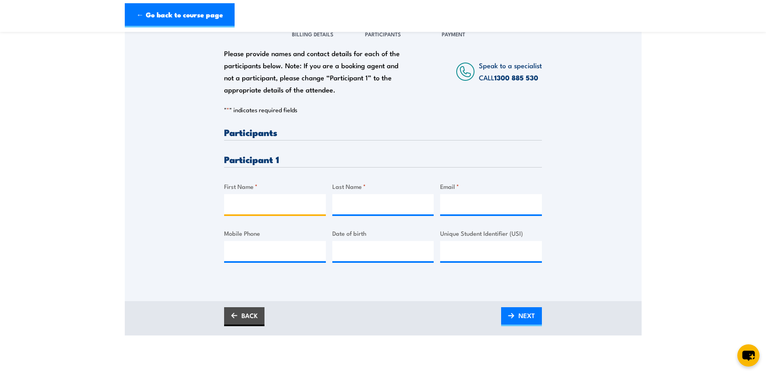
click at [255, 201] on input "First Name *" at bounding box center [275, 204] width 102 height 20
type input "Shayne"
type input "Stewart"
type input "ua336@cummins.com"
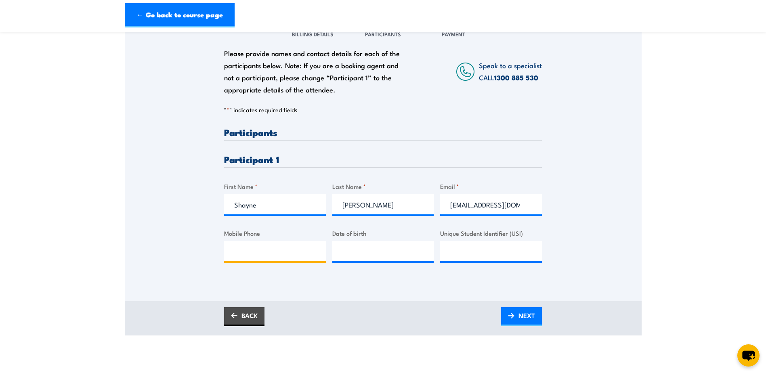
type input "0419546172"
click at [365, 293] on div "Please provide names and contact details for each of the participants below. No…" at bounding box center [383, 160] width 517 height 282
click at [521, 310] on span "NEXT" at bounding box center [527, 315] width 17 height 21
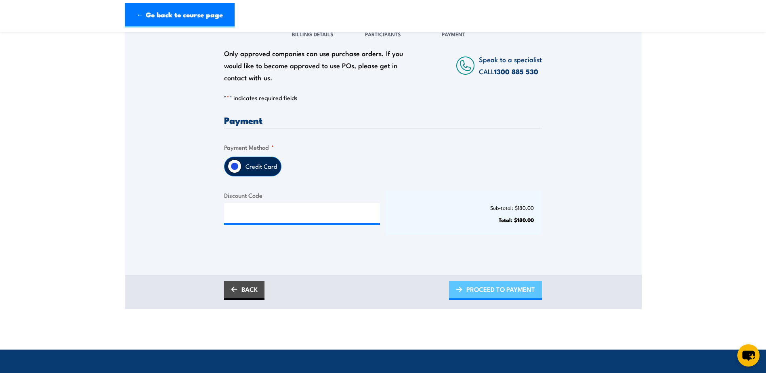
click at [494, 286] on span "PROCEED TO PAYMENT" at bounding box center [501, 289] width 69 height 21
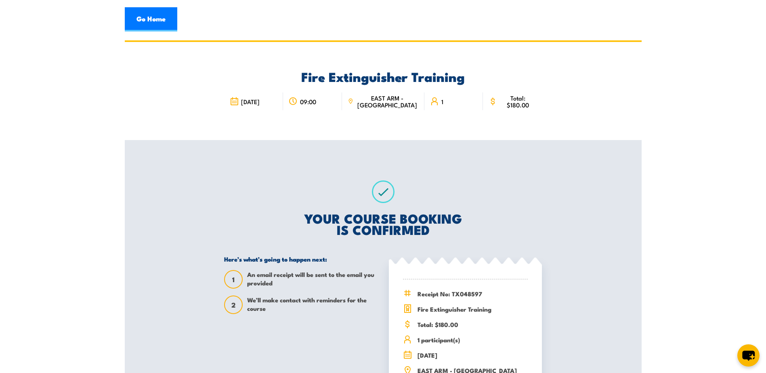
click at [167, 227] on div "Fire Extinguisher Training [DATE] 09:00 1" at bounding box center [383, 239] width 517 height 398
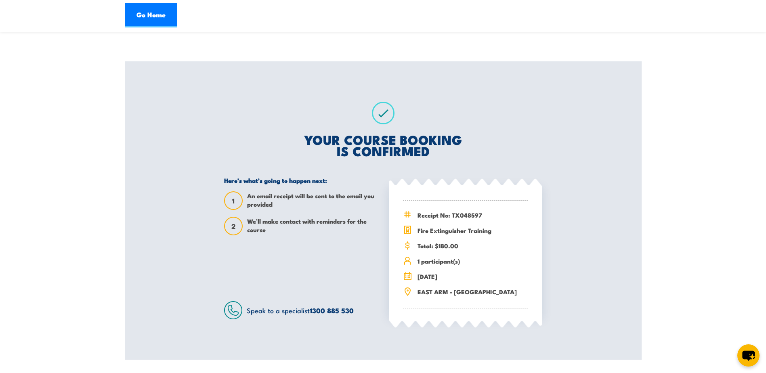
scroll to position [81, 0]
